Goal: Task Accomplishment & Management: Manage account settings

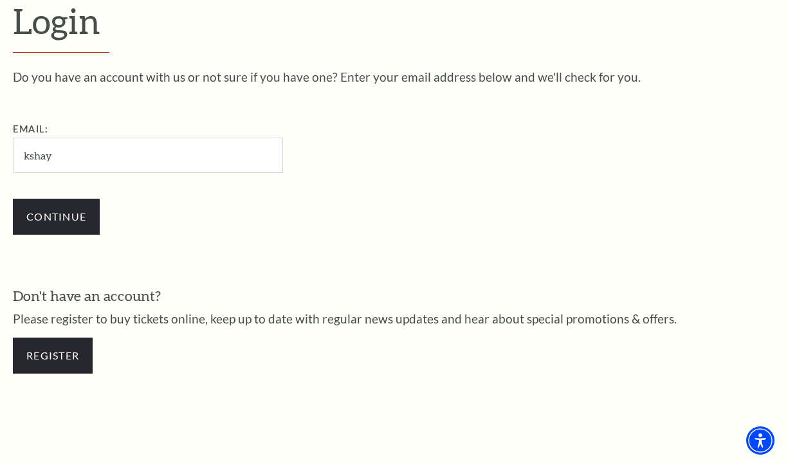
type input "[EMAIL_ADDRESS][DOMAIN_NAME]"
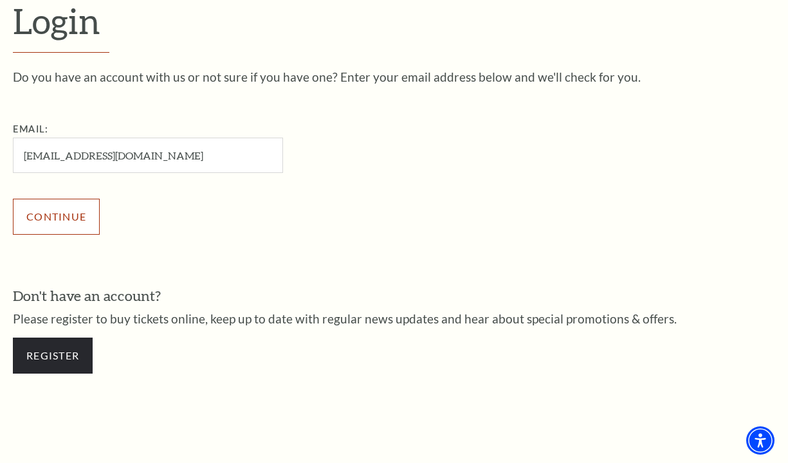
click at [68, 220] on input "Continue" at bounding box center [56, 217] width 87 height 36
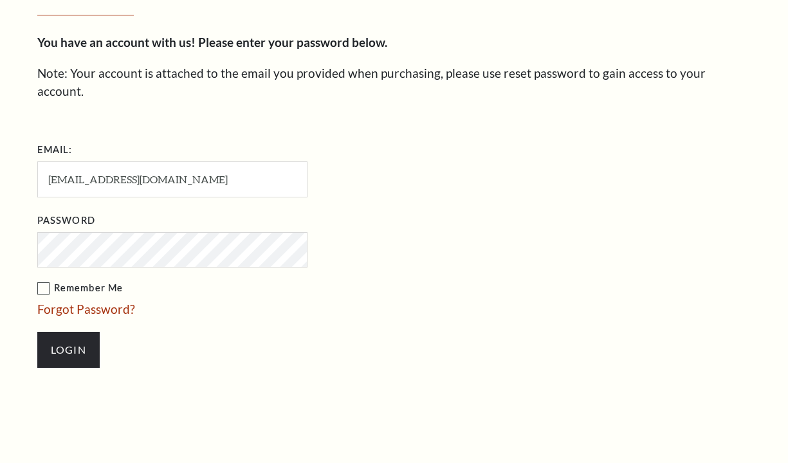
scroll to position [349, 0]
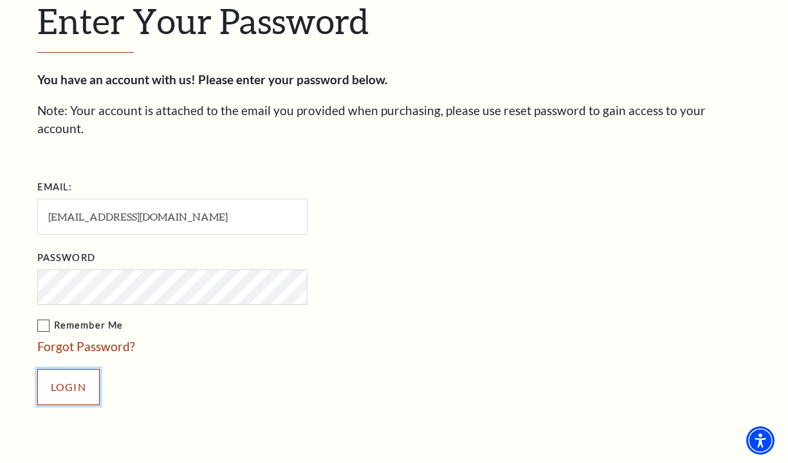
click at [78, 369] on input "Login" at bounding box center [68, 387] width 62 height 36
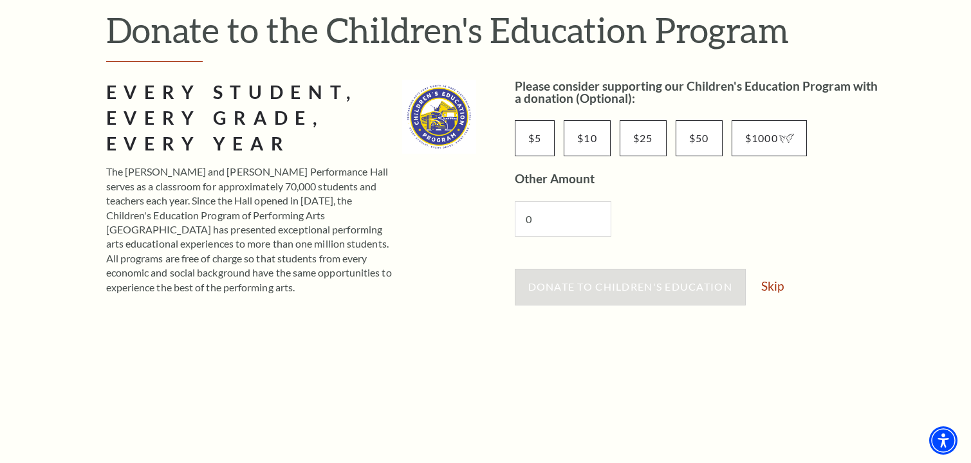
scroll to position [129, 0]
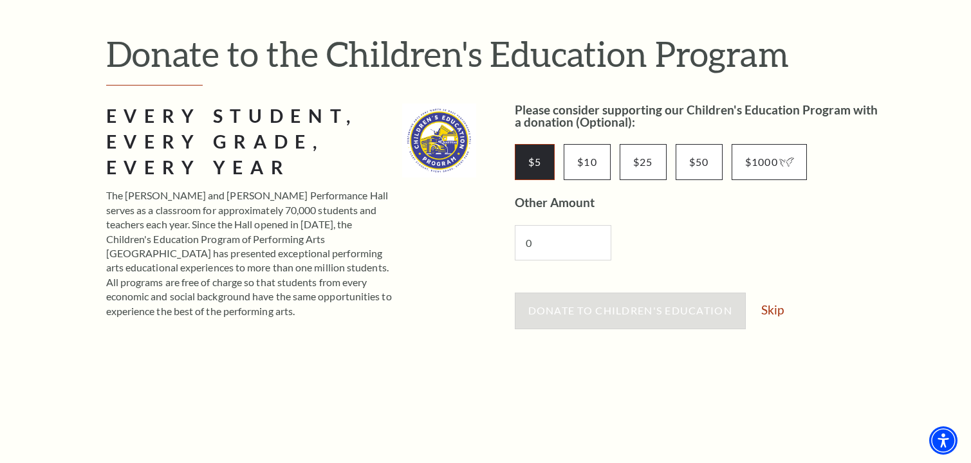
click at [550, 167] on input "$5" at bounding box center [535, 162] width 41 height 36
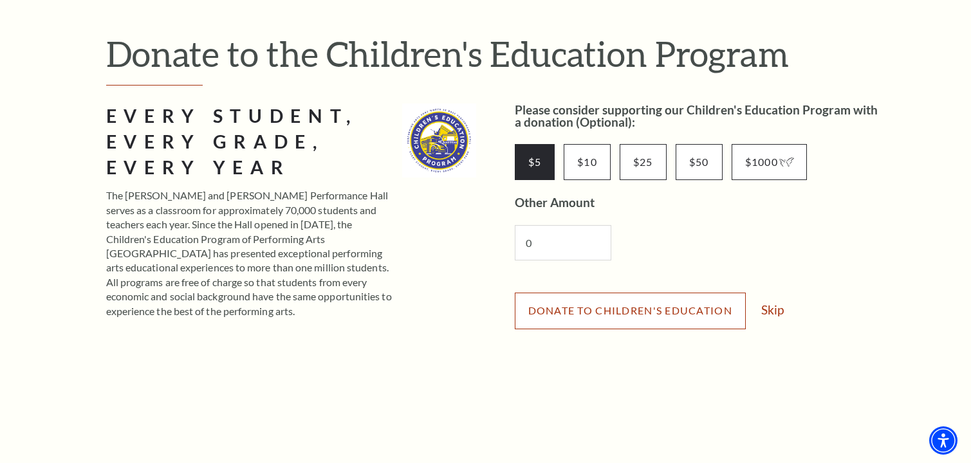
click at [671, 307] on span "Donate to Children's Education" at bounding box center [630, 310] width 204 height 12
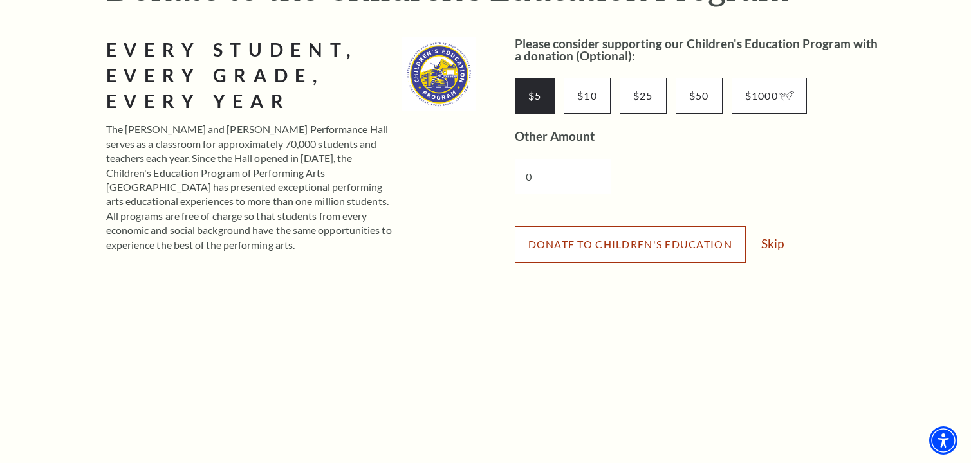
scroll to position [193, 0]
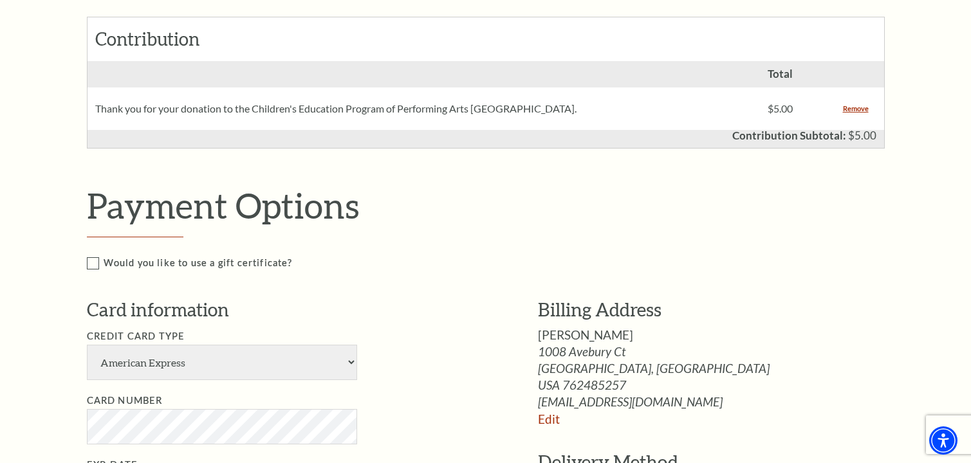
scroll to position [322, 0]
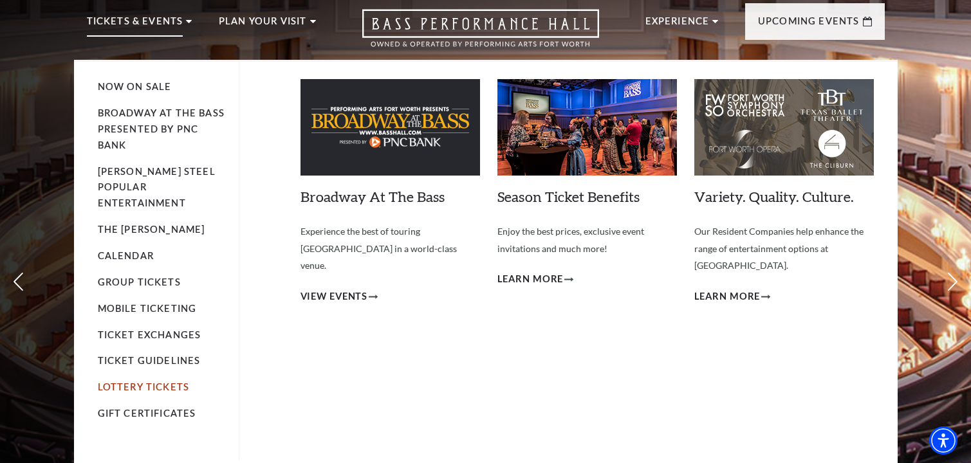
scroll to position [64, 0]
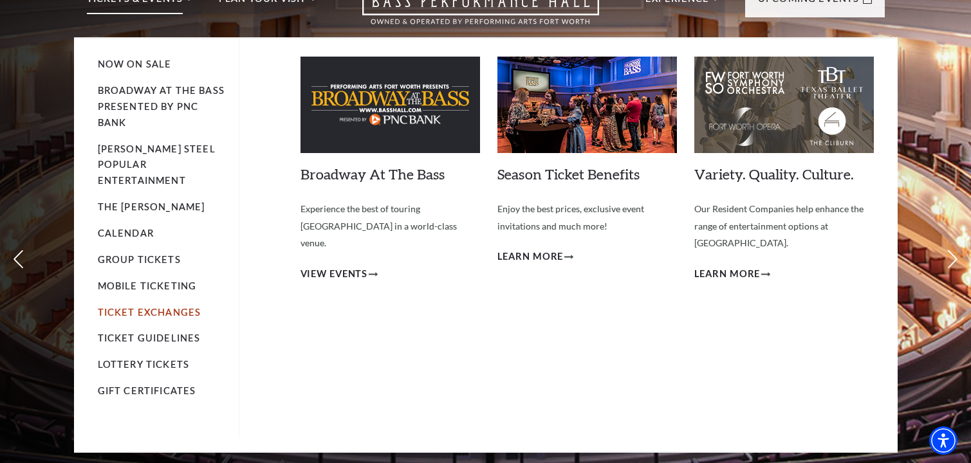
click at [171, 307] on link "Ticket Exchanges" at bounding box center [150, 312] width 104 height 11
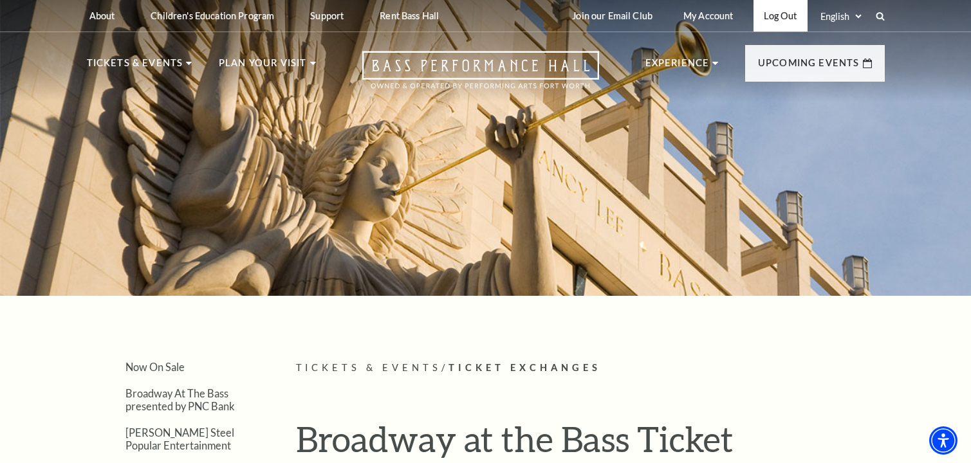
click at [774, 17] on link "Log Out" at bounding box center [780, 16] width 53 height 32
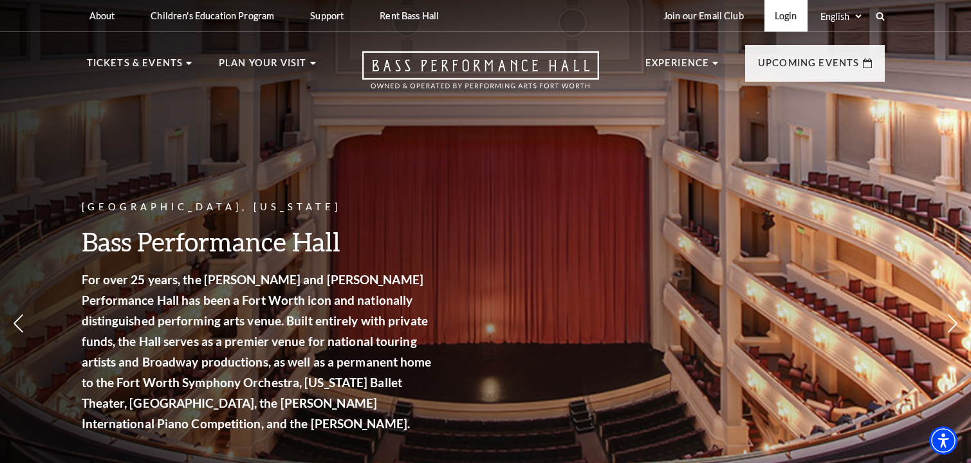
click at [785, 16] on link "Login" at bounding box center [786, 16] width 43 height 32
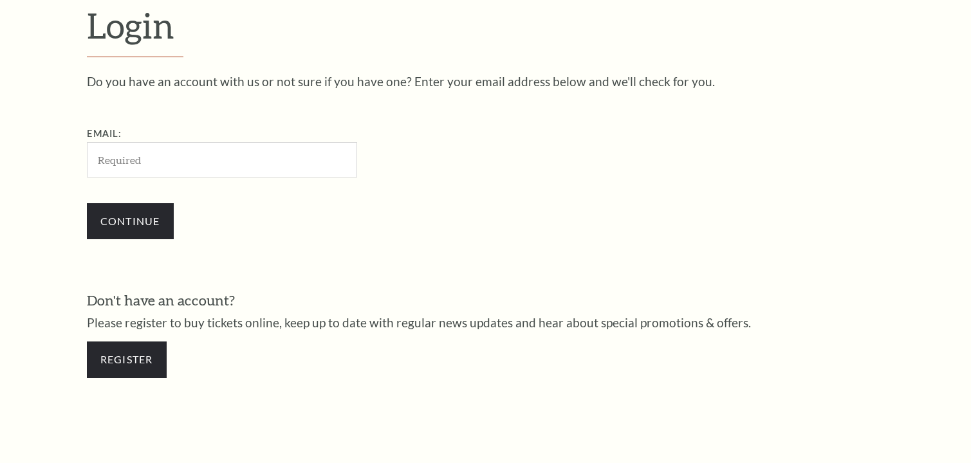
scroll to position [380, 0]
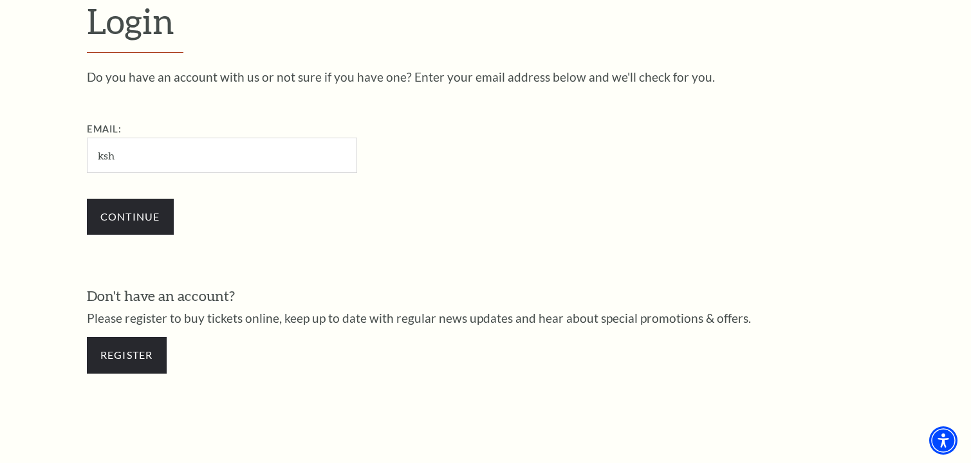
type input "[EMAIL_ADDRESS][DOMAIN_NAME]"
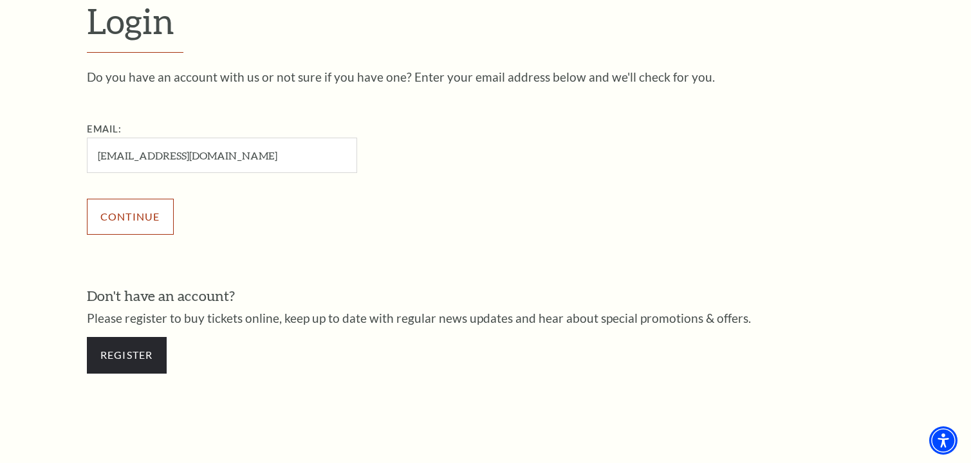
click at [158, 212] on input "Continue" at bounding box center [130, 217] width 87 height 36
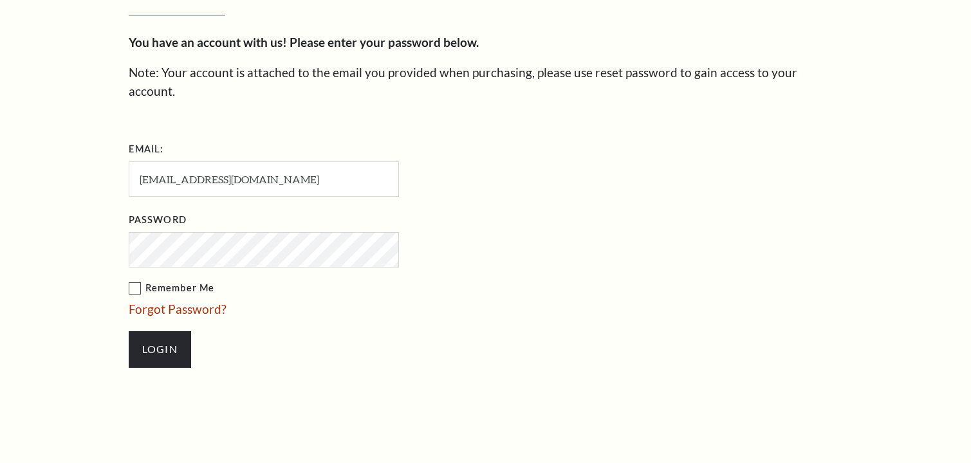
scroll to position [392, 0]
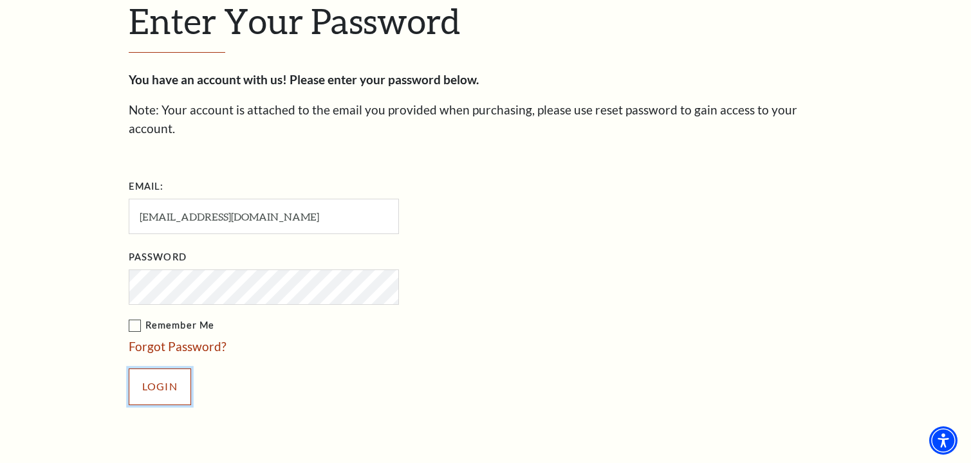
click at [169, 369] on input "Login" at bounding box center [160, 387] width 62 height 36
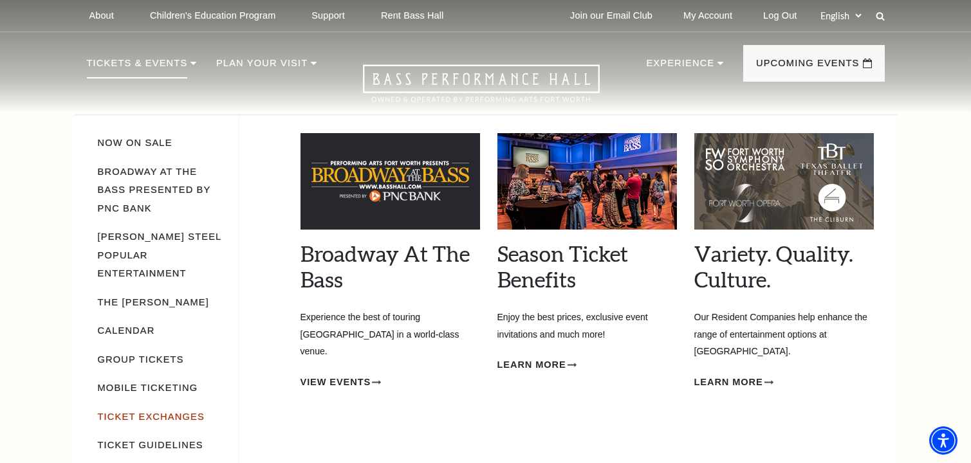
click at [149, 412] on link "Ticket Exchanges" at bounding box center [151, 417] width 107 height 10
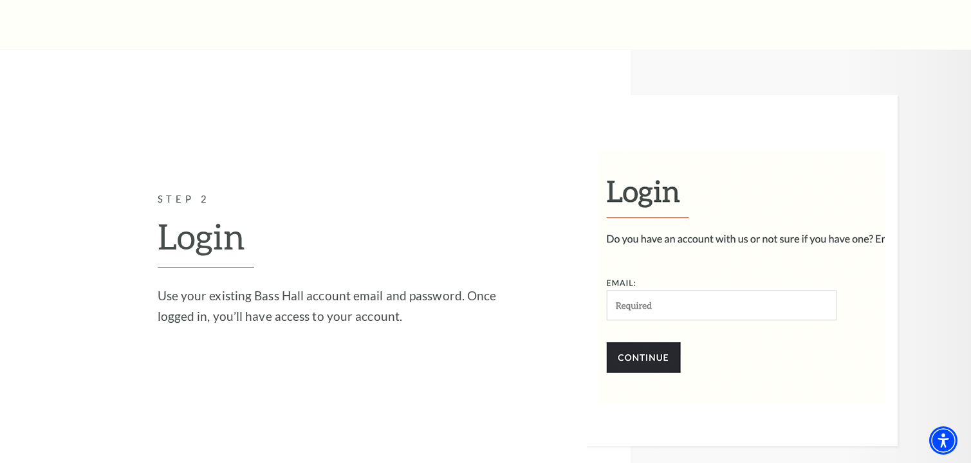
scroll to position [1480, 0]
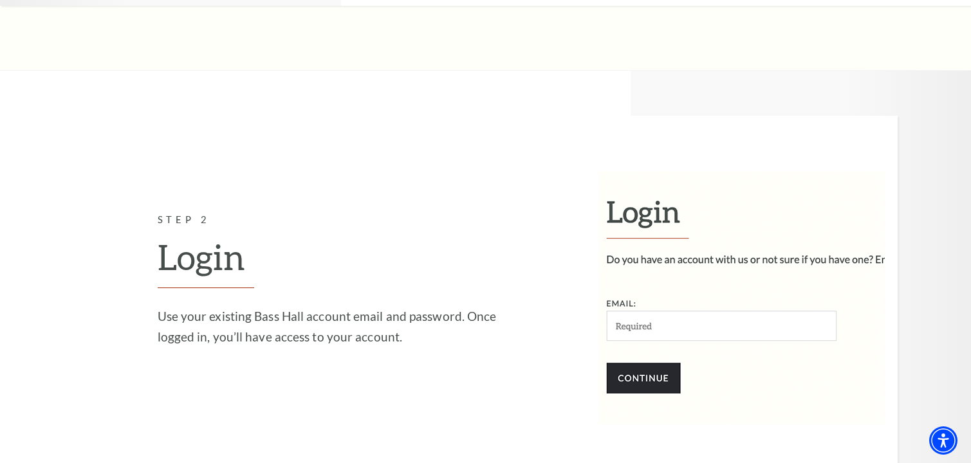
click at [664, 302] on img at bounding box center [742, 291] width 312 height 351
click at [647, 304] on img at bounding box center [742, 291] width 312 height 351
click at [644, 304] on img at bounding box center [742, 291] width 312 height 351
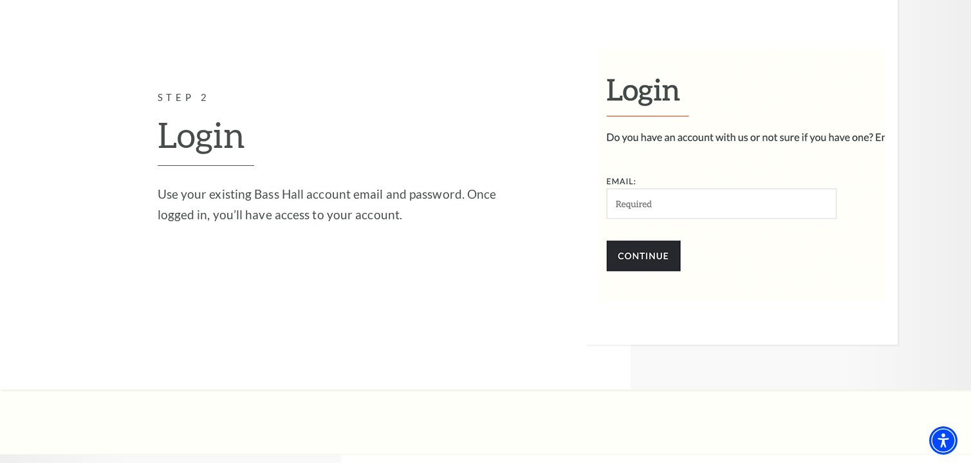
scroll to position [1673, 0]
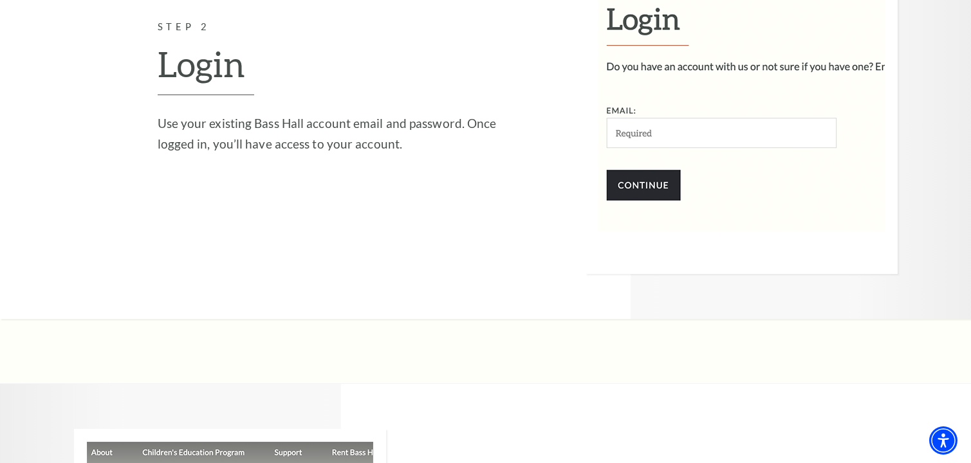
click at [635, 114] on img at bounding box center [742, 98] width 312 height 351
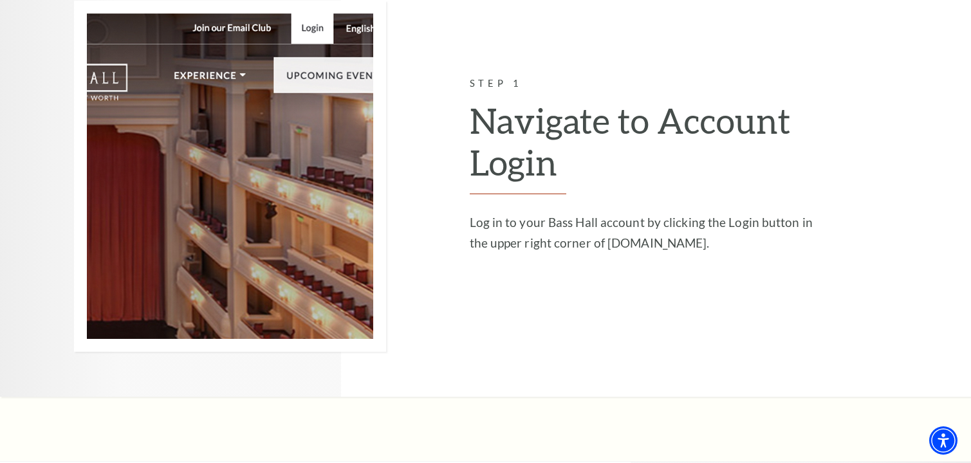
scroll to position [965, 0]
